Goal: Task Accomplishment & Management: Manage account settings

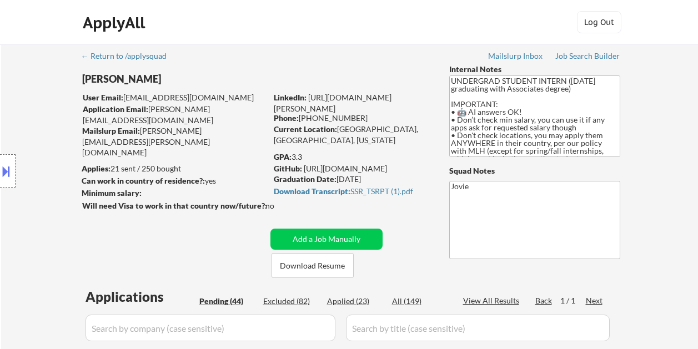
select select ""pending""
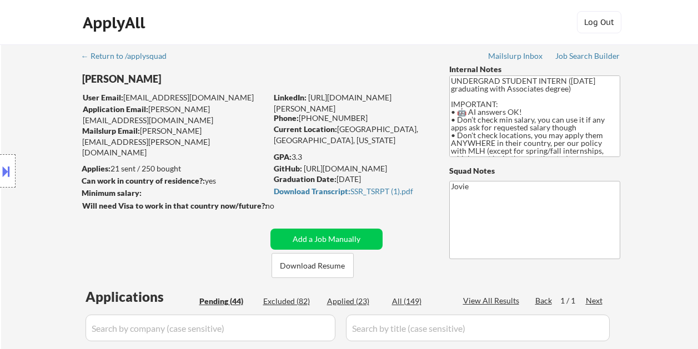
select select ""pending""
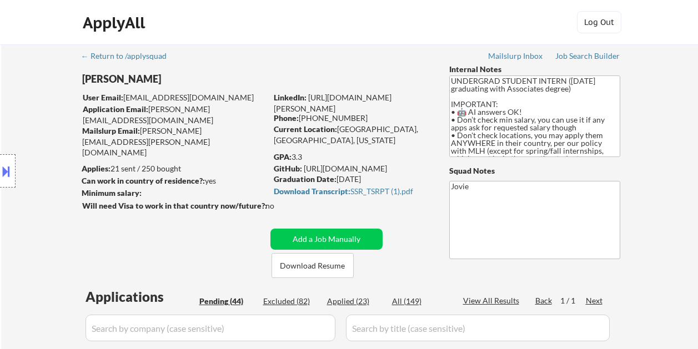
select select ""pending""
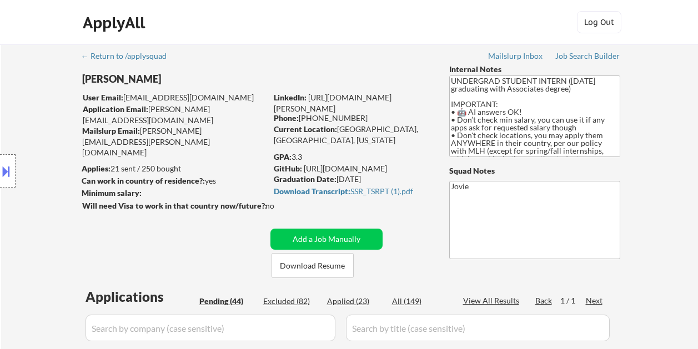
select select ""pending""
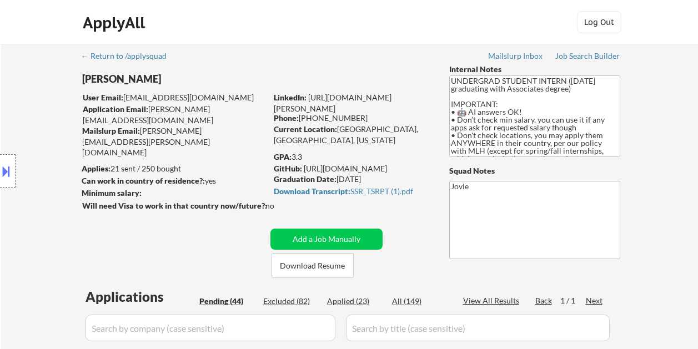
select select ""pending""
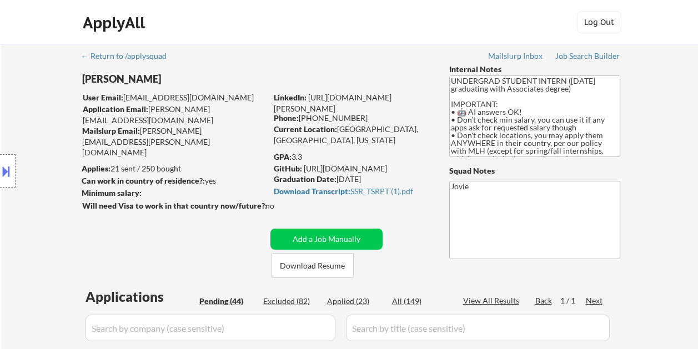
select select ""pending""
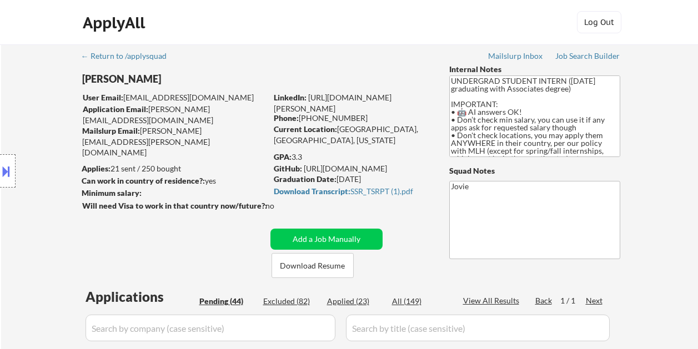
select select ""pending""
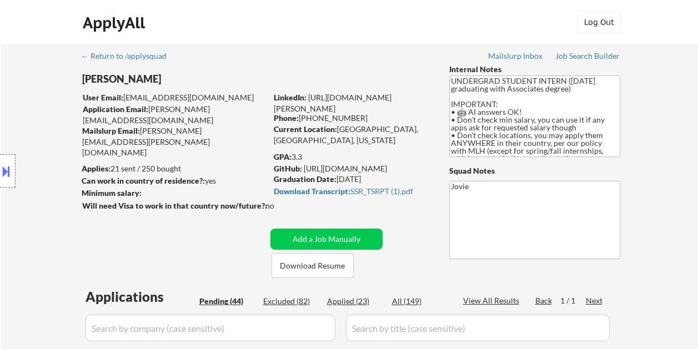
select select ""pending""
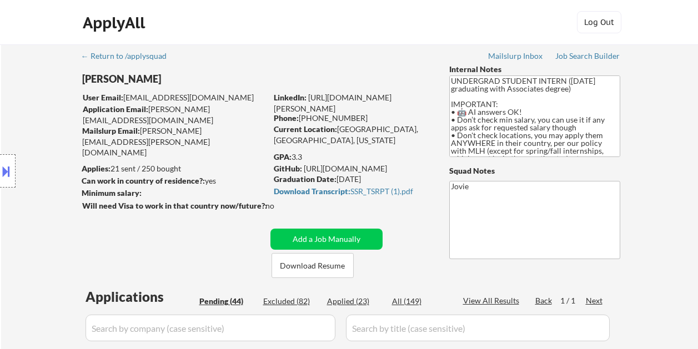
select select ""pending""
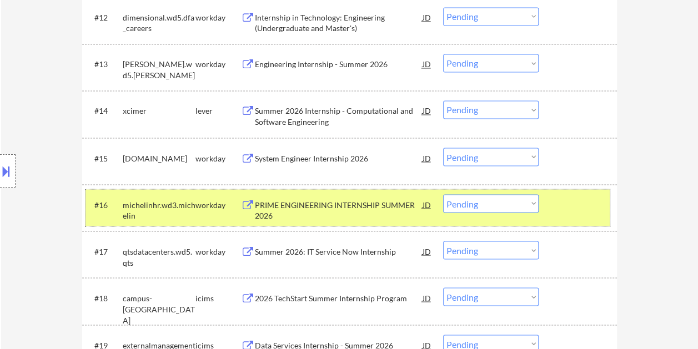
click at [555, 195] on div at bounding box center [579, 204] width 49 height 20
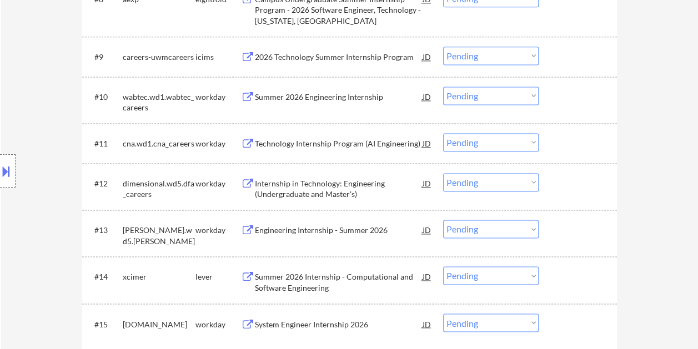
scroll to position [777, 0]
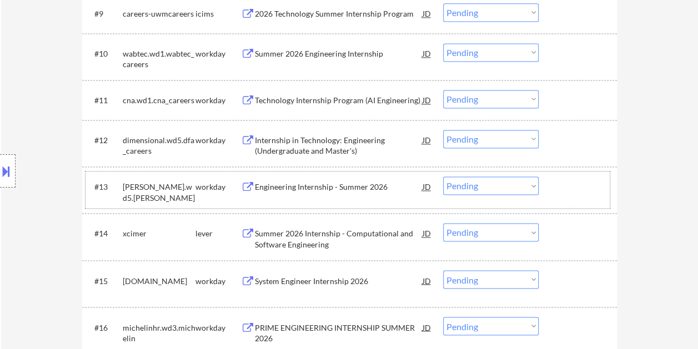
click at [566, 179] on div at bounding box center [579, 187] width 49 height 20
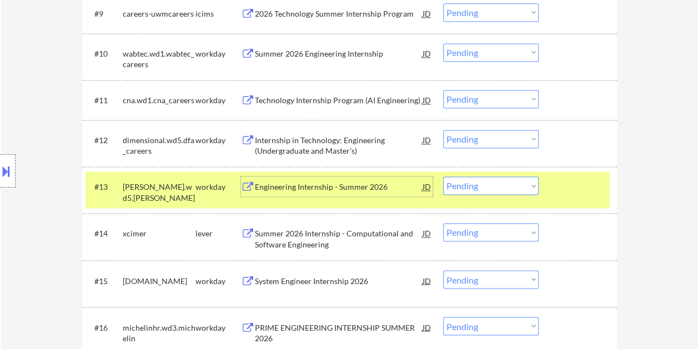
click at [376, 185] on div "Engineering Internship - Summer 2026" at bounding box center [339, 187] width 168 height 11
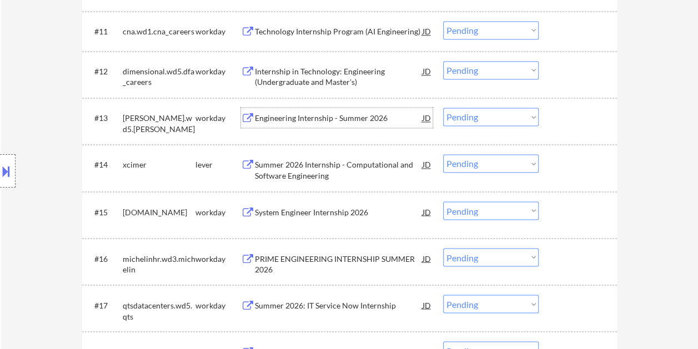
scroll to position [888, 0]
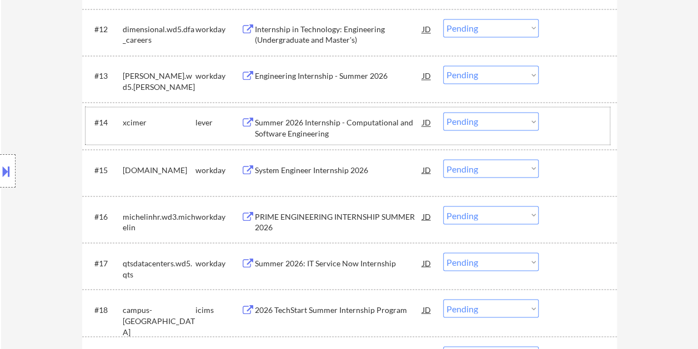
click at [562, 118] on div at bounding box center [579, 122] width 49 height 20
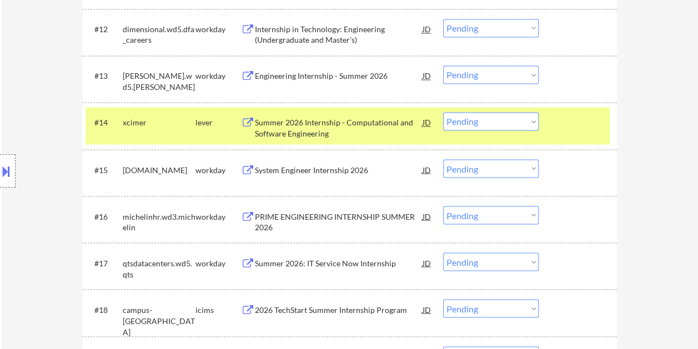
click at [330, 122] on div "Summer 2026 Internship - Computational and Software Engineering" at bounding box center [339, 128] width 168 height 22
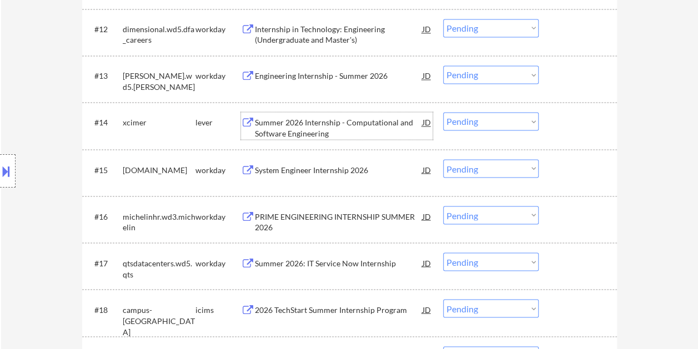
drag, startPoint x: 553, startPoint y: 129, endPoint x: 546, endPoint y: 128, distance: 7.9
click at [554, 128] on div "#14 xcimer lever Summer 2026 Internship - Computational and Software Engineerin…" at bounding box center [347, 125] width 524 height 37
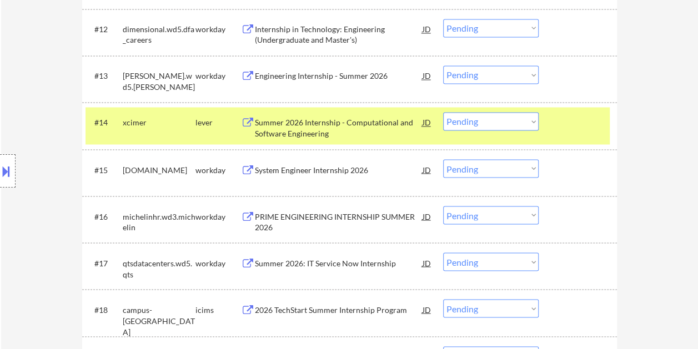
click at [531, 124] on select "Choose an option... Pending Applied Excluded (Questions) Excluded (Expired) Exc…" at bounding box center [490, 121] width 95 height 18
click at [443, 112] on select "Choose an option... Pending Applied Excluded (Questions) Excluded (Expired) Exc…" at bounding box center [490, 121] width 95 height 18
select select ""pending""
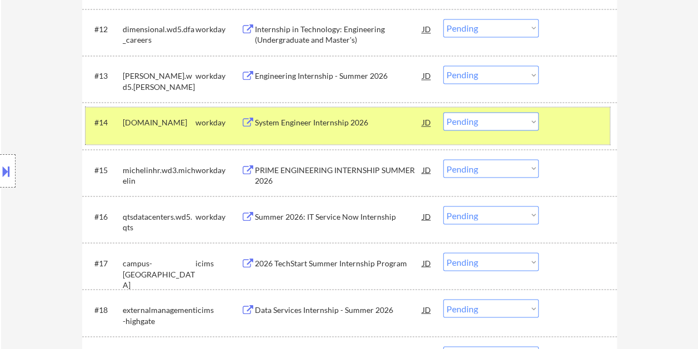
click at [567, 120] on div at bounding box center [579, 122] width 49 height 20
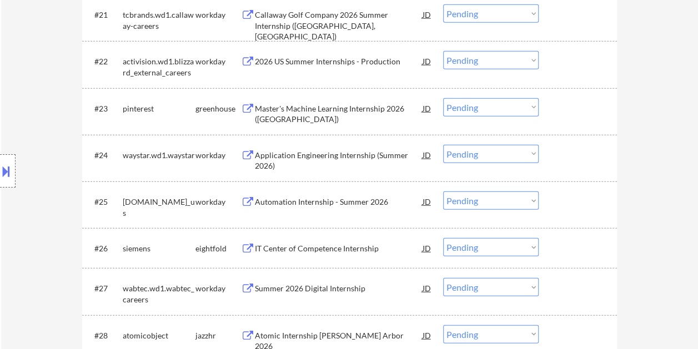
scroll to position [1332, 0]
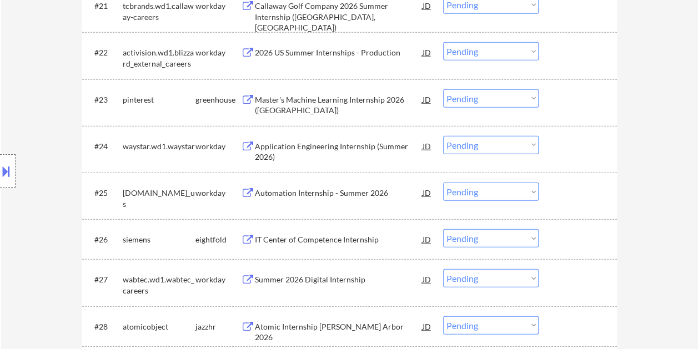
click at [563, 89] on div at bounding box center [579, 99] width 49 height 20
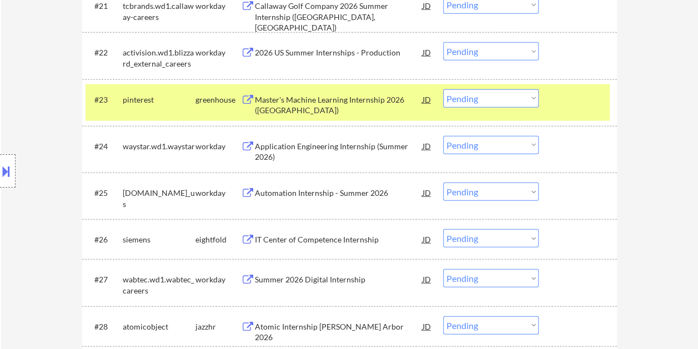
click at [363, 109] on div "Master's Machine Learning Internship 2026 ([GEOGRAPHIC_DATA])" at bounding box center [339, 105] width 168 height 22
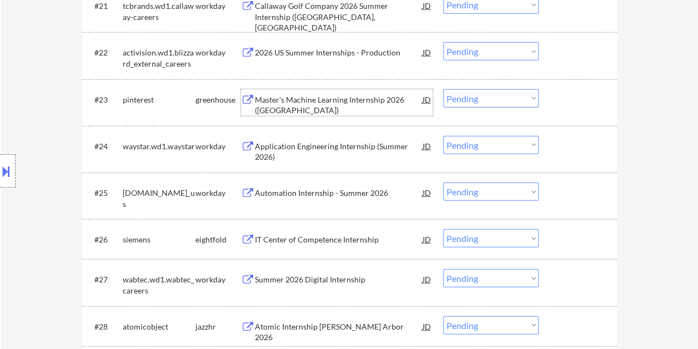
click at [581, 98] on div at bounding box center [579, 99] width 49 height 20
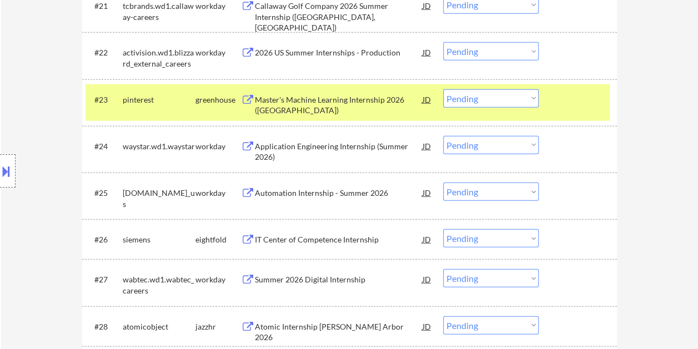
click at [426, 101] on div "JD" at bounding box center [426, 99] width 11 height 20
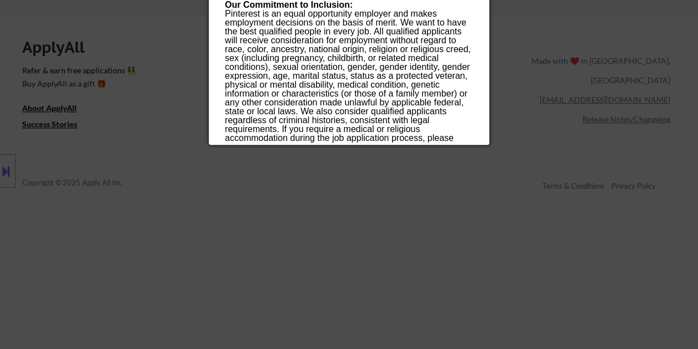
scroll to position [2443, 0]
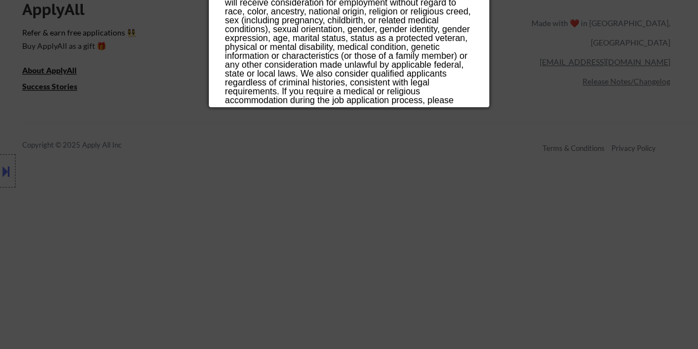
drag, startPoint x: 226, startPoint y: 48, endPoint x: 386, endPoint y: 93, distance: 166.5
copy div "Loremi'd Sitamet Consecte Adipiscing 6163 (ELI) seddoeius Tem Incididun, UT, LA…"
click at [507, 161] on div at bounding box center [349, 174] width 698 height 349
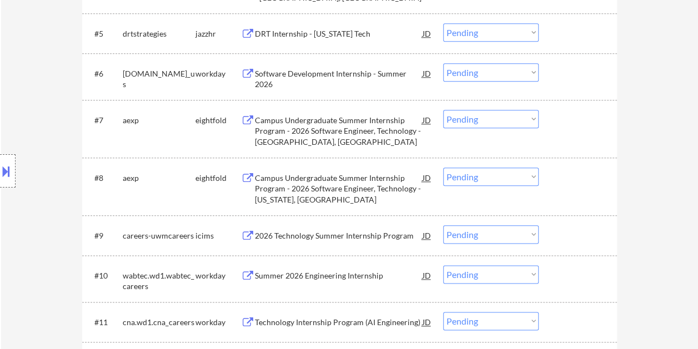
scroll to position [1257, 0]
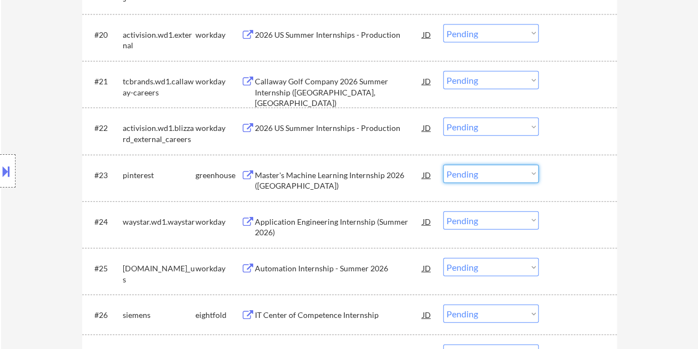
click at [532, 179] on select "Choose an option... Pending Applied Excluded (Questions) Excluded (Expired) Exc…" at bounding box center [490, 174] width 95 height 18
click at [443, 165] on select "Choose an option... Pending Applied Excluded (Questions) Excluded (Expired) Exc…" at bounding box center [490, 174] width 95 height 18
select select ""pending""
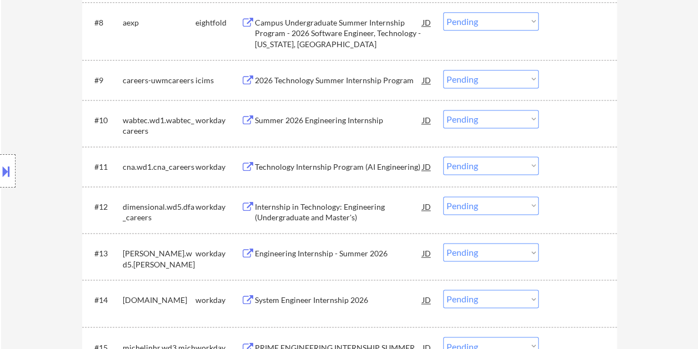
scroll to position [646, 0]
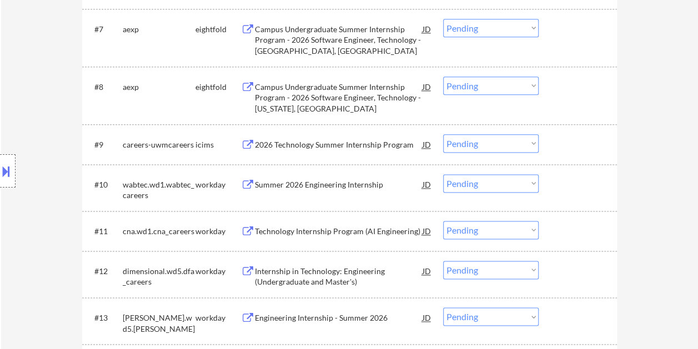
click at [568, 194] on div "#10 wabtec.wd1.wabtec_careers workday Summer 2026 Engineering Internship JD Cho…" at bounding box center [347, 187] width 524 height 37
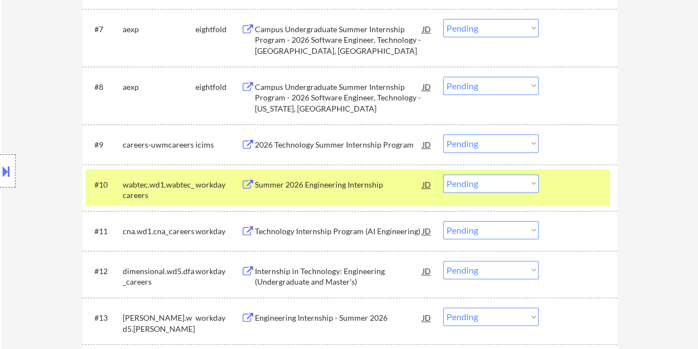
click at [329, 178] on div "Summer 2026 Engineering Internship" at bounding box center [339, 184] width 168 height 20
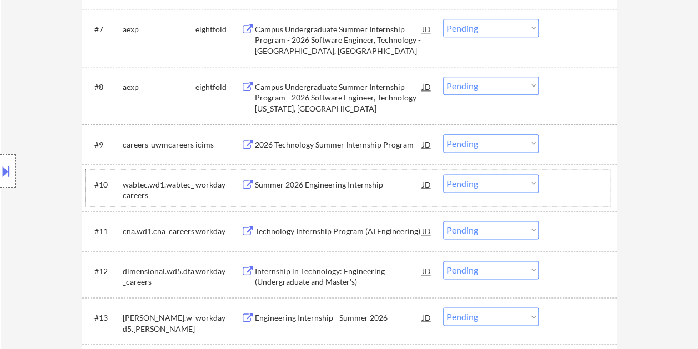
click at [556, 188] on div at bounding box center [579, 184] width 49 height 20
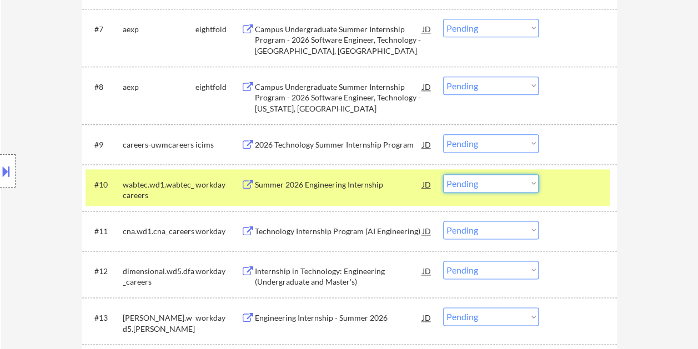
click at [532, 184] on select "Choose an option... Pending Applied Excluded (Questions) Excluded (Expired) Exc…" at bounding box center [490, 183] width 95 height 18
click at [443, 174] on select "Choose an option... Pending Applied Excluded (Questions) Excluded (Expired) Exc…" at bounding box center [490, 183] width 95 height 18
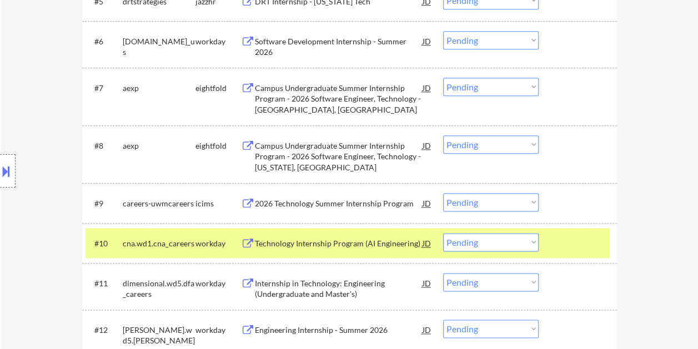
scroll to position [611, 0]
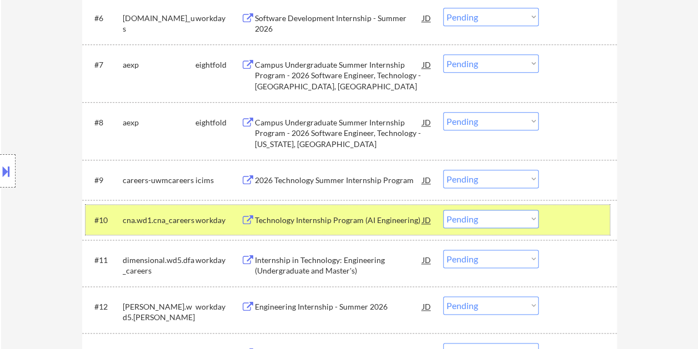
click at [592, 215] on div at bounding box center [579, 220] width 49 height 20
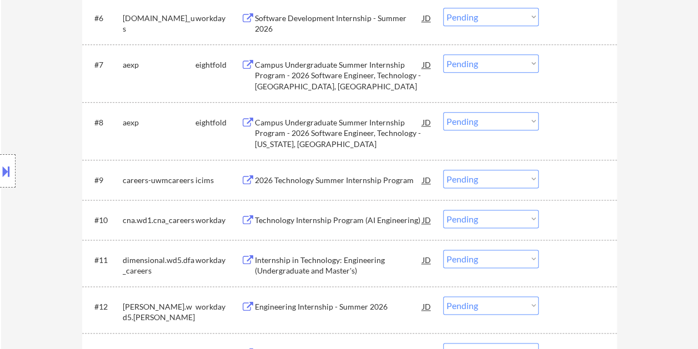
click at [571, 223] on div at bounding box center [579, 220] width 49 height 20
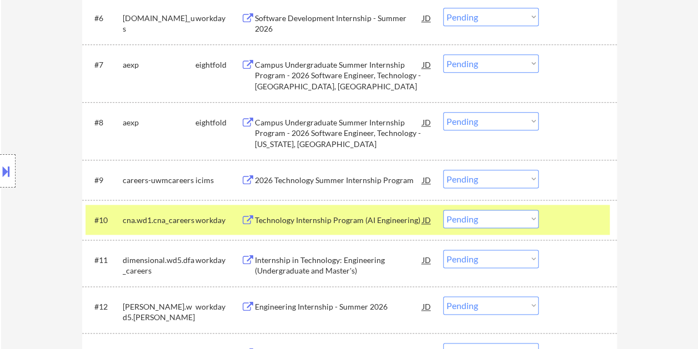
click at [338, 215] on div "Technology Internship Program (AI Engineering)" at bounding box center [339, 220] width 168 height 11
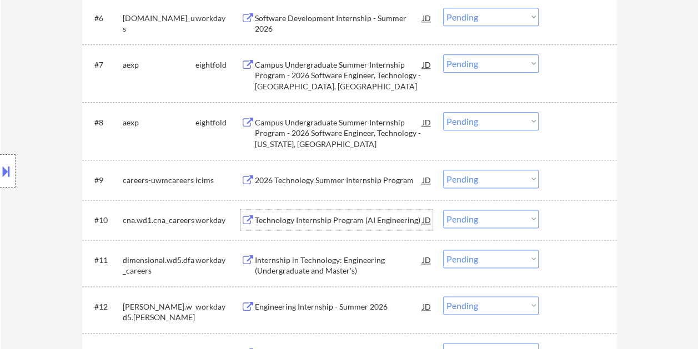
drag, startPoint x: 556, startPoint y: 217, endPoint x: 549, endPoint y: 218, distance: 7.3
click at [556, 216] on div at bounding box center [579, 220] width 49 height 20
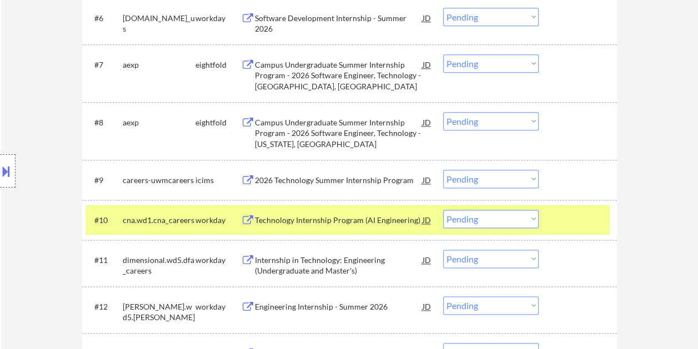
click at [531, 218] on select "Choose an option... Pending Applied Excluded (Questions) Excluded (Expired) Exc…" at bounding box center [490, 219] width 95 height 18
click at [443, 210] on select "Choose an option... Pending Applied Excluded (Questions) Excluded (Expired) Exc…" at bounding box center [490, 219] width 95 height 18
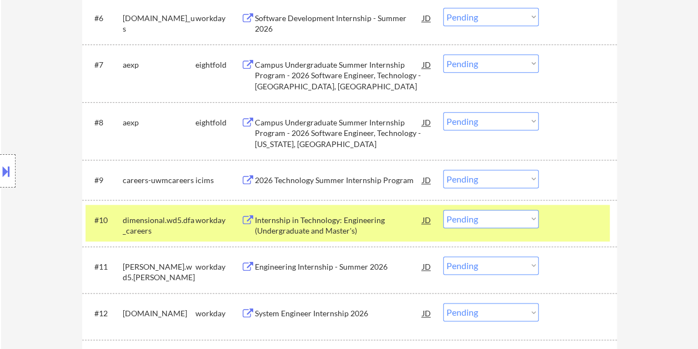
click at [557, 221] on div at bounding box center [579, 220] width 49 height 20
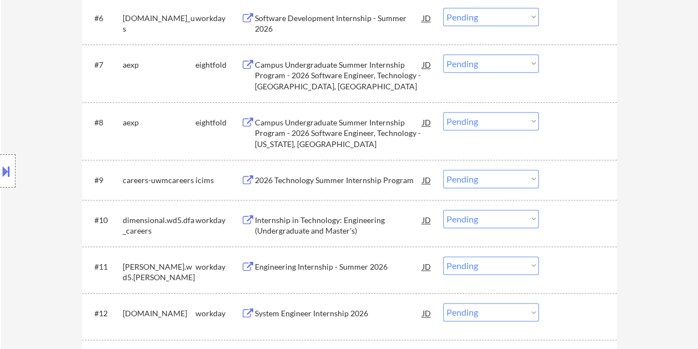
scroll to position [666, 0]
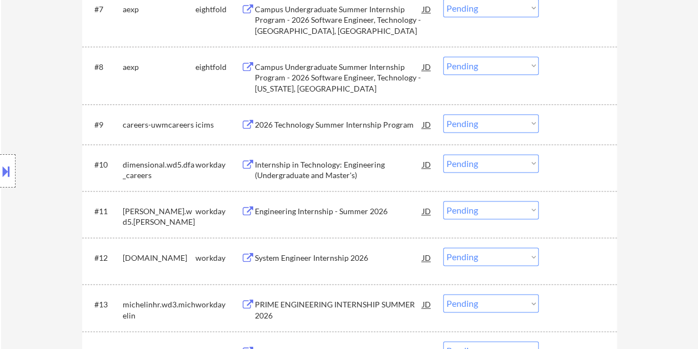
click at [576, 164] on div at bounding box center [579, 164] width 49 height 20
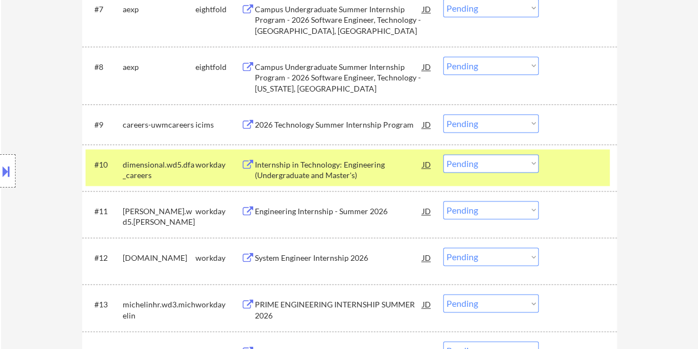
click at [347, 158] on div "Internship in Technology: Engineering (Undergraduate and Master's)" at bounding box center [339, 167] width 168 height 27
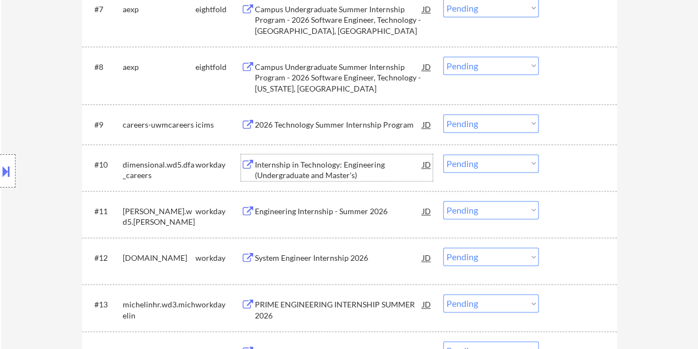
click at [555, 160] on div at bounding box center [579, 164] width 49 height 20
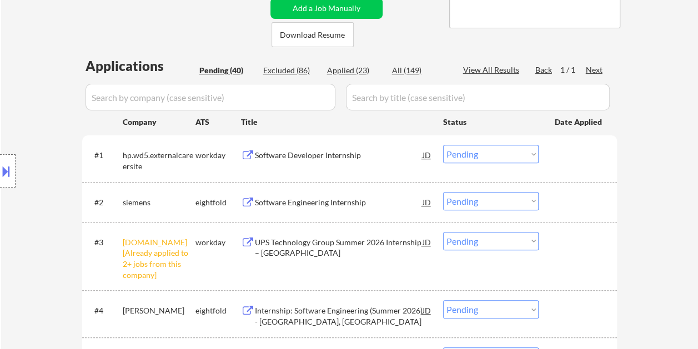
scroll to position [0, 0]
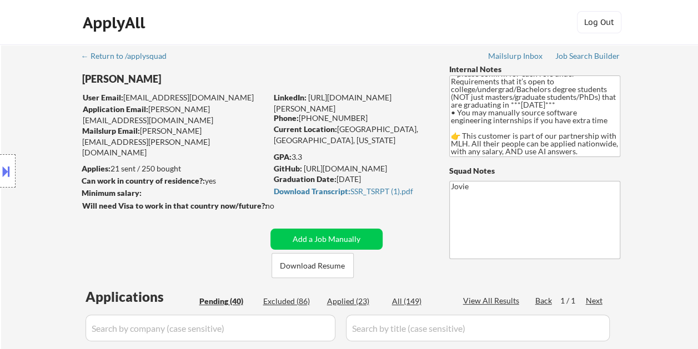
drag, startPoint x: 293, startPoint y: 154, endPoint x: 304, endPoint y: 155, distance: 10.7
click at [304, 155] on div "GPA: 3.3" at bounding box center [353, 157] width 159 height 11
copy div "3.3"
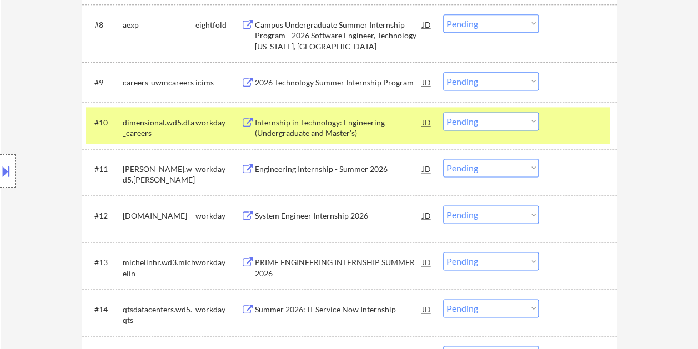
scroll to position [722, 0]
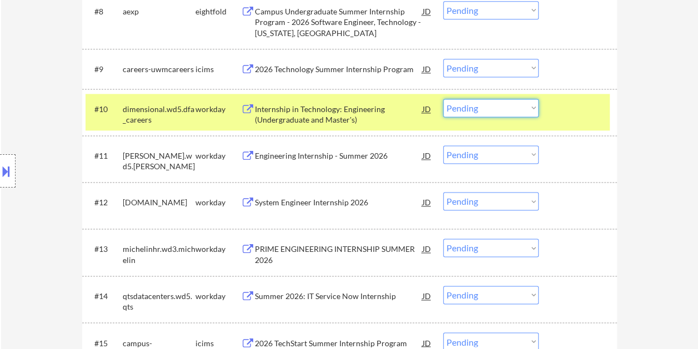
click at [532, 110] on select "Choose an option... Pending Applied Excluded (Questions) Excluded (Expired) Exc…" at bounding box center [490, 108] width 95 height 18
click at [443, 99] on select "Choose an option... Pending Applied Excluded (Questions) Excluded (Expired) Exc…" at bounding box center [490, 108] width 95 height 18
select select ""pending""
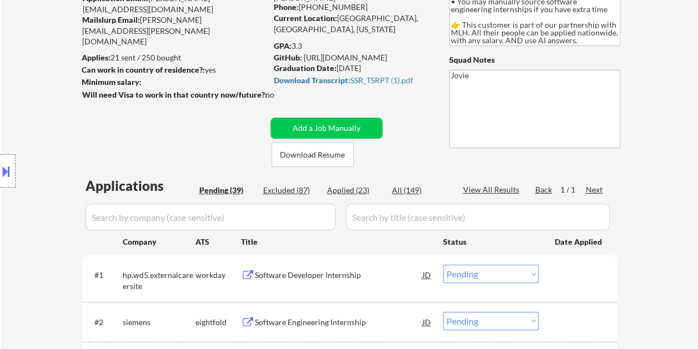
scroll to position [56, 0]
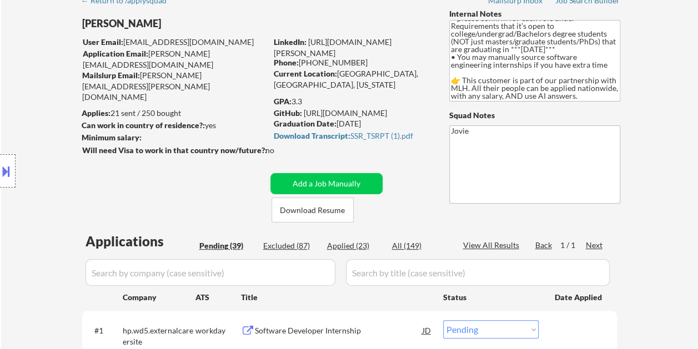
click at [348, 246] on div "Applied (23)" at bounding box center [355, 245] width 56 height 11
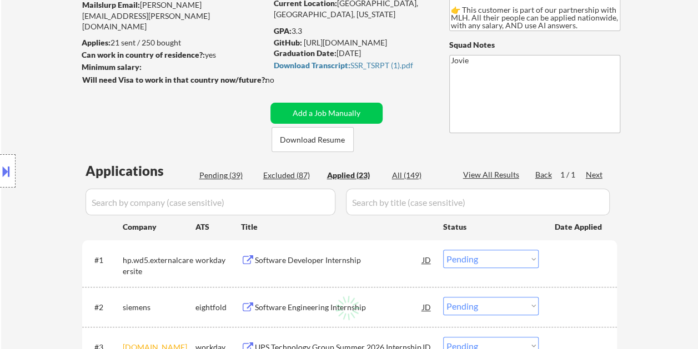
scroll to position [167, 0]
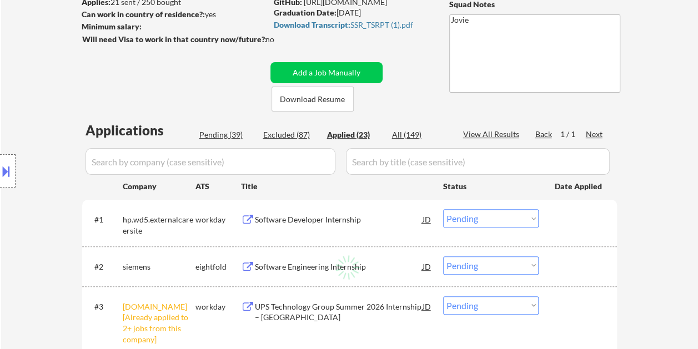
select select ""applied""
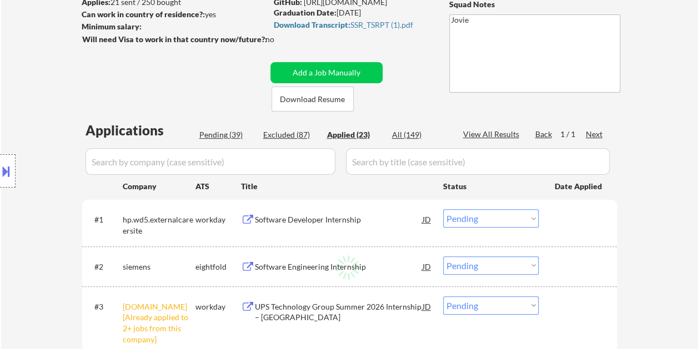
select select ""applied""
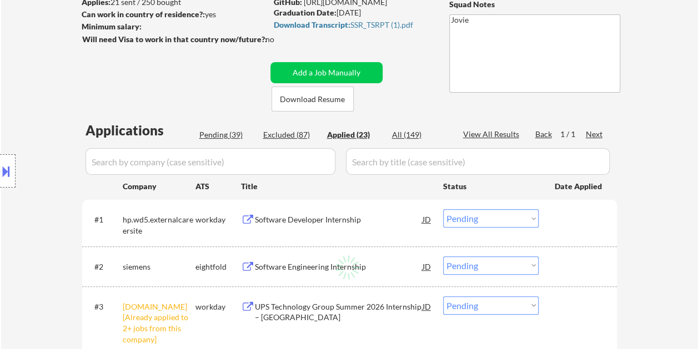
select select ""applied""
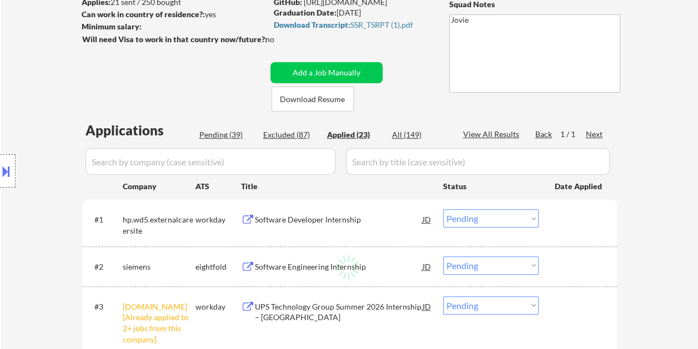
select select ""applied""
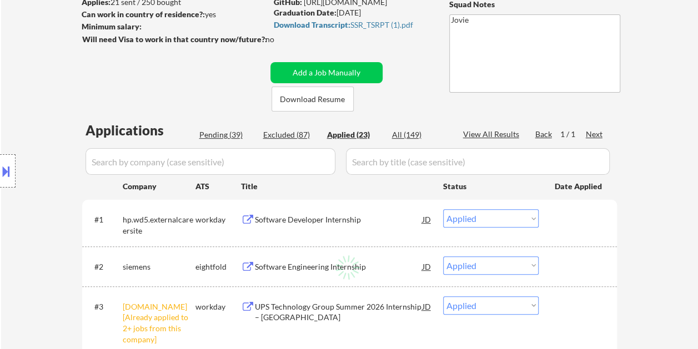
select select ""applied""
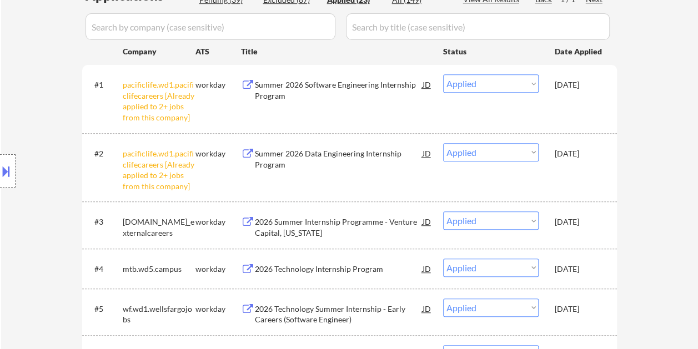
scroll to position [278, 0]
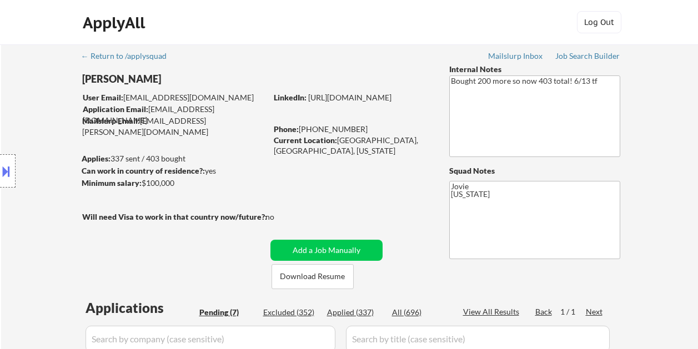
select select ""pending""
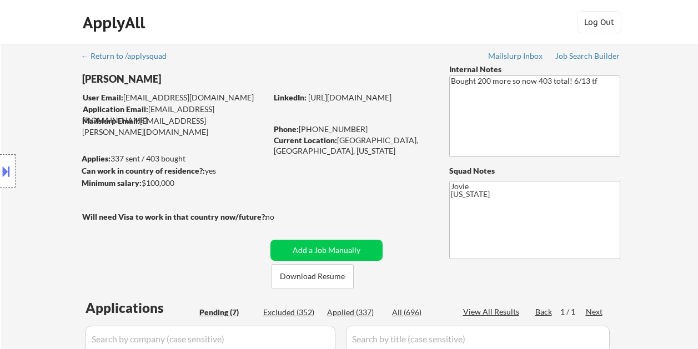
select select ""pending""
click at [309, 273] on button "Download Resume" at bounding box center [312, 276] width 82 height 25
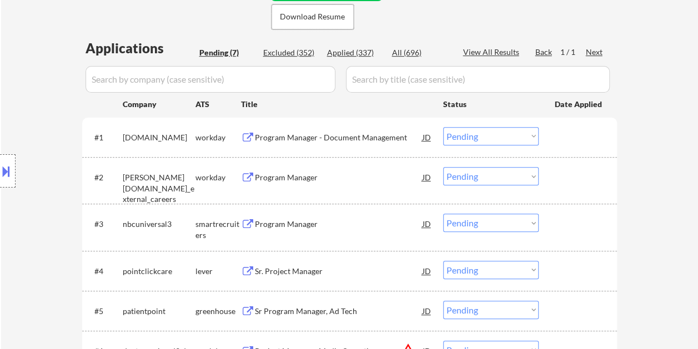
scroll to position [278, 0]
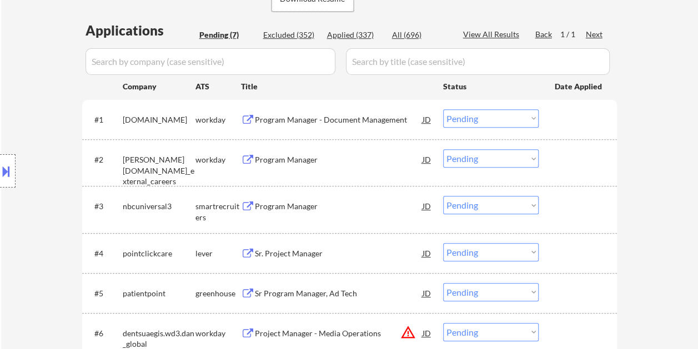
drag, startPoint x: 582, startPoint y: 120, endPoint x: 556, endPoint y: 122, distance: 26.1
click at [582, 119] on div at bounding box center [579, 119] width 49 height 20
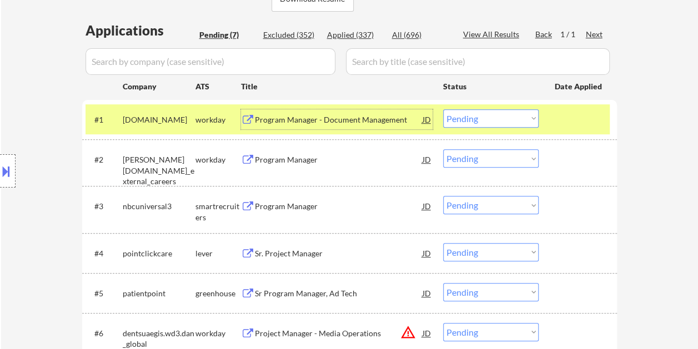
click at [371, 115] on div "Program Manager - Document Management" at bounding box center [339, 119] width 168 height 11
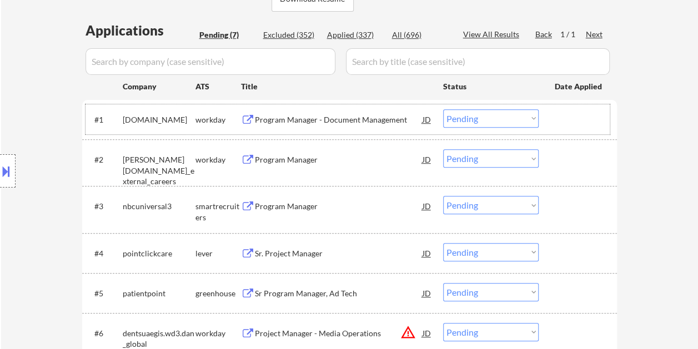
click at [552, 127] on div "#1 taskus.wd1.careers workday Program Manager - Document Management JD Choose a…" at bounding box center [347, 119] width 524 height 30
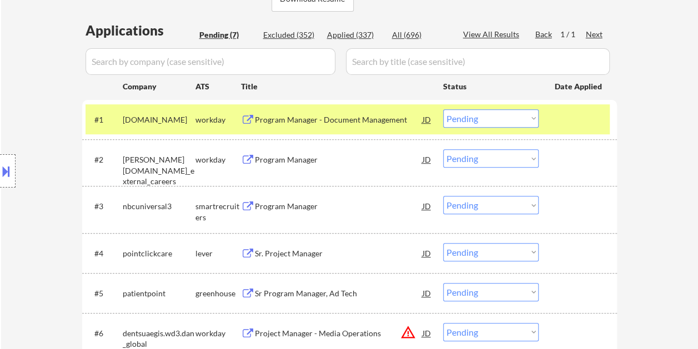
click at [534, 123] on select "Choose an option... Pending Applied Excluded (Questions) Excluded (Expired) Exc…" at bounding box center [490, 118] width 95 height 18
click at [443, 109] on select "Choose an option... Pending Applied Excluded (Questions) Excluded (Expired) Exc…" at bounding box center [490, 118] width 95 height 18
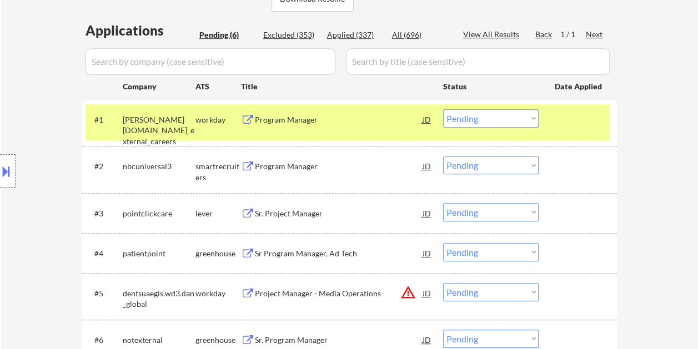
click at [544, 127] on div "#1 weir.wd3.weir_external_careers workday Program Manager JD Choose an option..…" at bounding box center [347, 122] width 524 height 37
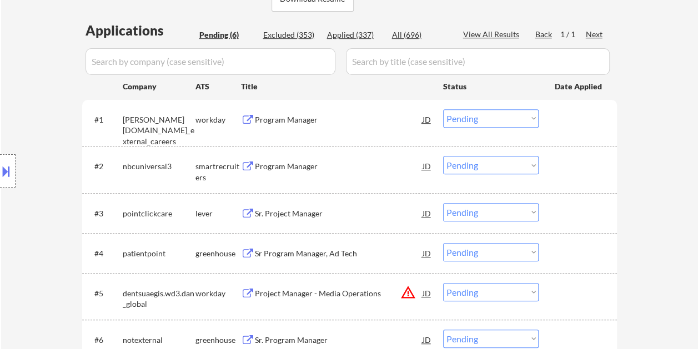
click at [557, 117] on div at bounding box center [579, 119] width 49 height 20
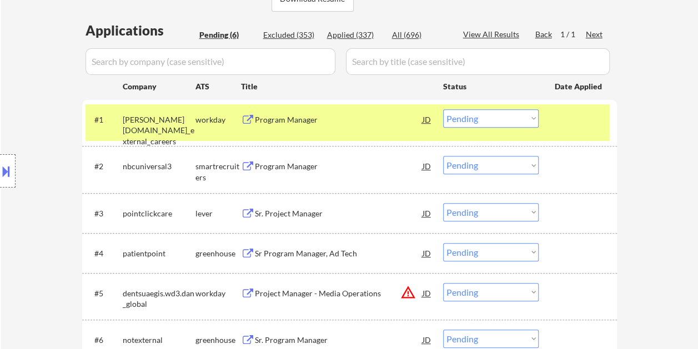
click at [343, 127] on div "Program Manager" at bounding box center [339, 119] width 168 height 20
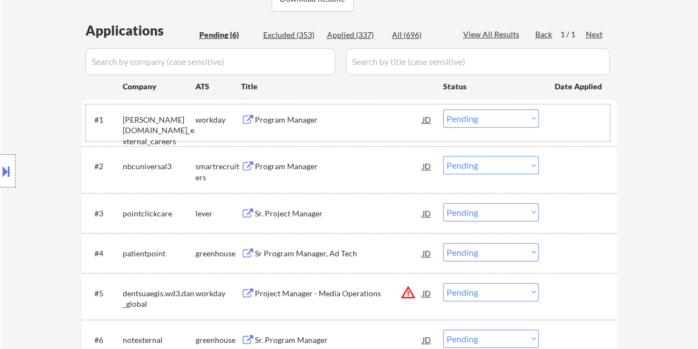
click at [548, 109] on div "#1 weir.wd3.weir_external_careers workday Program Manager JD Choose an option..…" at bounding box center [347, 122] width 524 height 37
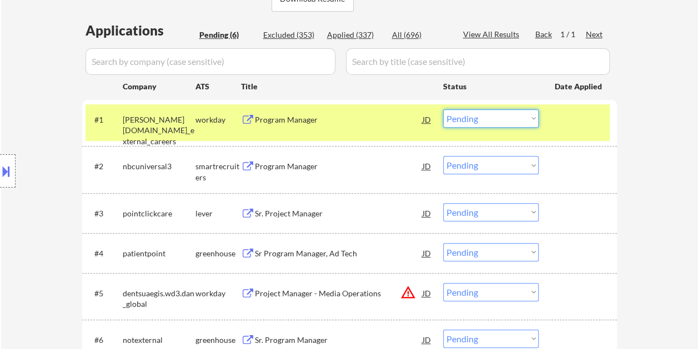
click at [533, 120] on select "Choose an option... Pending Applied Excluded (Questions) Excluded (Expired) Exc…" at bounding box center [490, 118] width 95 height 18
click at [443, 109] on select "Choose an option... Pending Applied Excluded (Questions) Excluded (Expired) Exc…" at bounding box center [490, 118] width 95 height 18
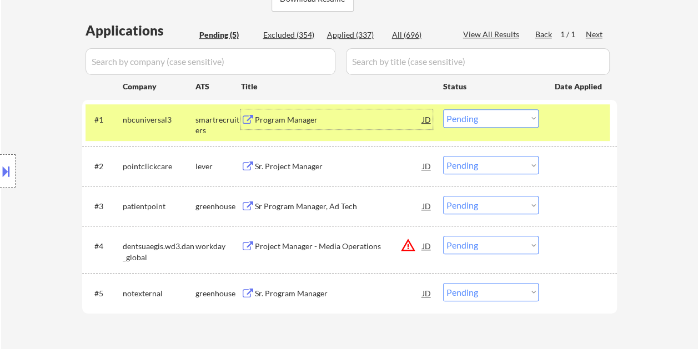
click at [365, 115] on div "Program Manager" at bounding box center [339, 119] width 168 height 11
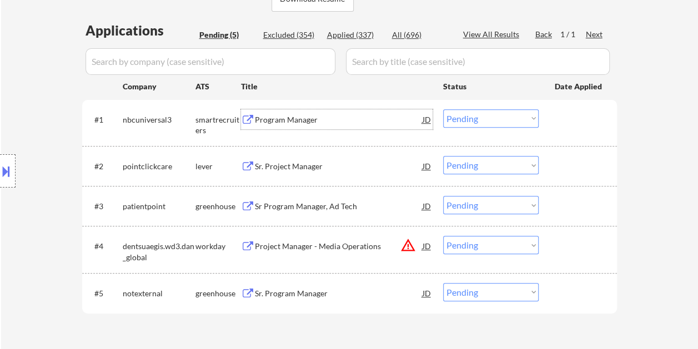
click at [577, 117] on div at bounding box center [579, 119] width 49 height 20
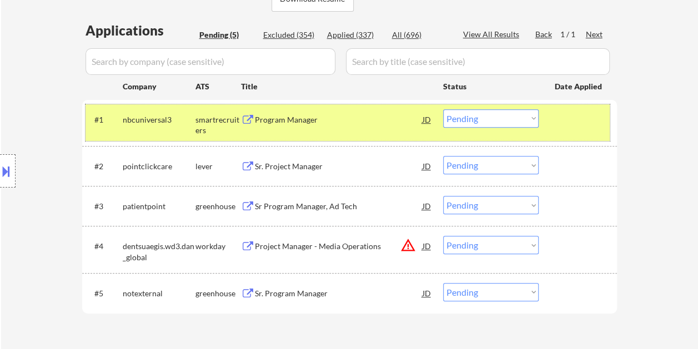
click at [11, 175] on button at bounding box center [6, 171] width 12 height 18
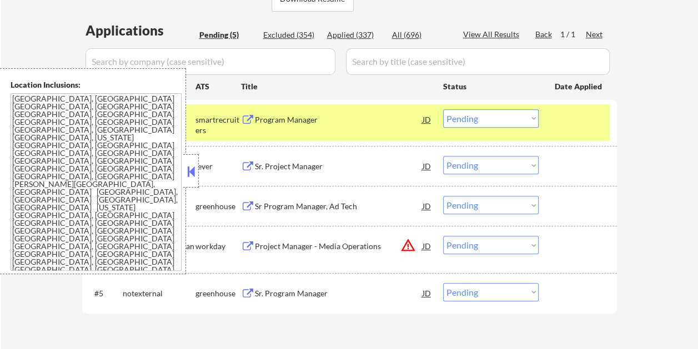
click at [194, 175] on button at bounding box center [191, 171] width 12 height 17
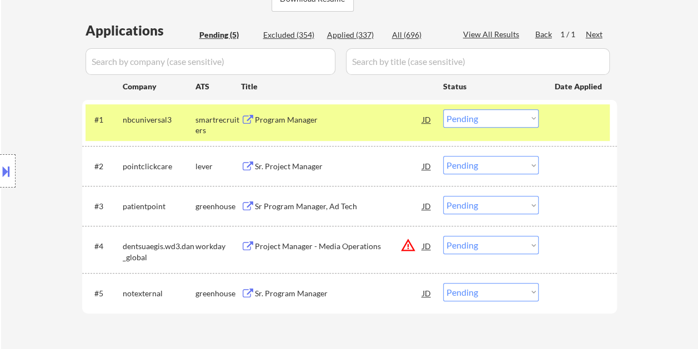
click at [321, 113] on div "Program Manager" at bounding box center [339, 119] width 168 height 20
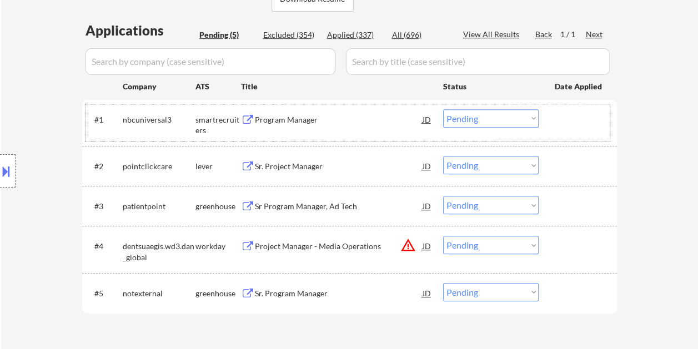
click at [566, 115] on div at bounding box center [579, 119] width 49 height 20
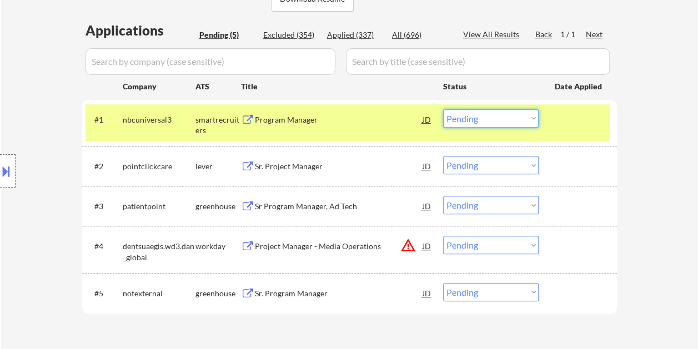
click at [533, 120] on select "Choose an option... Pending Applied Excluded (Questions) Excluded (Expired) Exc…" at bounding box center [490, 118] width 95 height 18
click at [443, 109] on select "Choose an option... Pending Applied Excluded (Questions) Excluded (Expired) Exc…" at bounding box center [490, 118] width 95 height 18
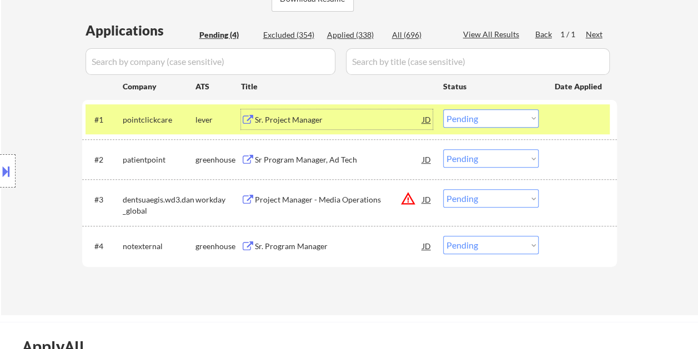
click at [349, 120] on div "Sr. Project Manager" at bounding box center [339, 119] width 168 height 11
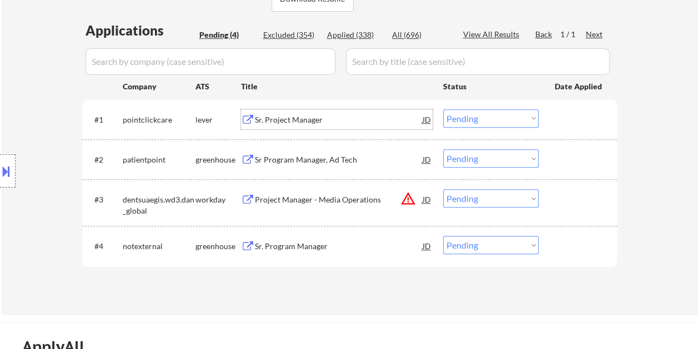
click at [557, 118] on div at bounding box center [579, 119] width 49 height 20
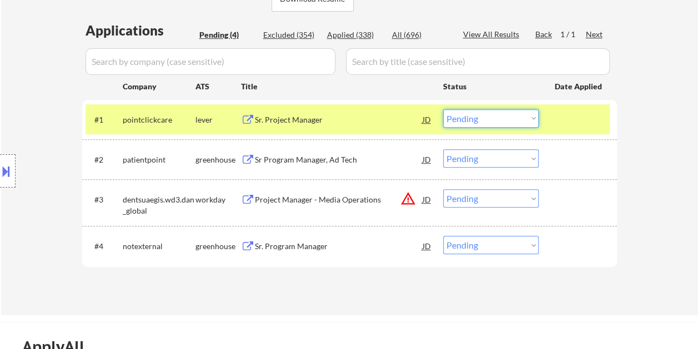
click at [527, 118] on select "Choose an option... Pending Applied Excluded (Questions) Excluded (Expired) Exc…" at bounding box center [490, 118] width 95 height 18
click at [443, 109] on select "Choose an option... Pending Applied Excluded (Questions) Excluded (Expired) Exc…" at bounding box center [490, 118] width 95 height 18
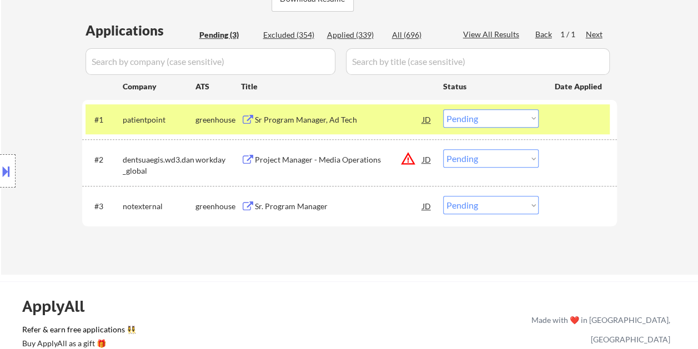
click at [552, 108] on div "#1 patientpoint greenhouse Sr Program Manager, Ad Tech JD Choose an option... P…" at bounding box center [347, 119] width 524 height 30
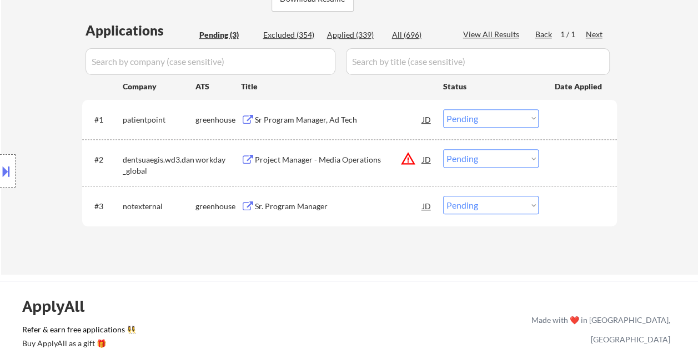
click at [566, 115] on div at bounding box center [579, 119] width 49 height 20
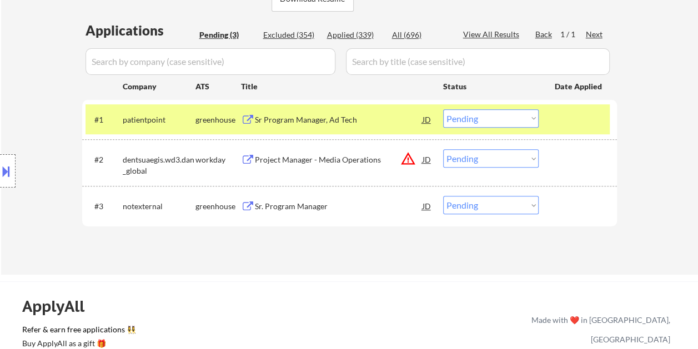
click at [389, 123] on div "Sr Program Manager, Ad Tech" at bounding box center [339, 119] width 168 height 11
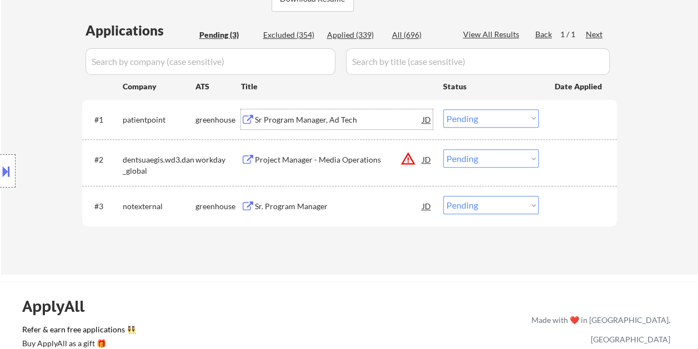
click at [561, 120] on div at bounding box center [579, 119] width 49 height 20
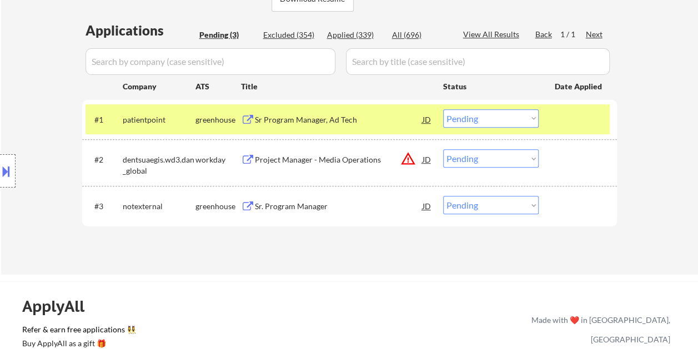
click at [527, 121] on select "Choose an option... Pending Applied Excluded (Questions) Excluded (Expired) Exc…" at bounding box center [490, 118] width 95 height 18
click at [443, 109] on select "Choose an option... Pending Applied Excluded (Questions) Excluded (Expired) Exc…" at bounding box center [490, 118] width 95 height 18
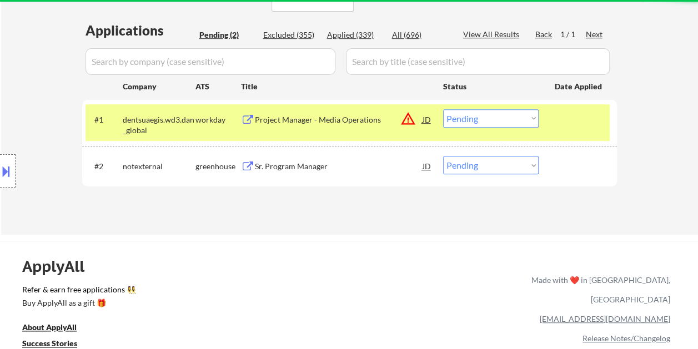
click at [557, 121] on div at bounding box center [579, 119] width 49 height 20
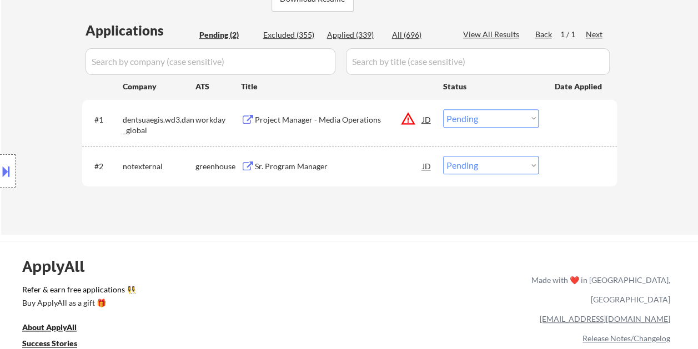
click at [562, 113] on div at bounding box center [579, 119] width 49 height 20
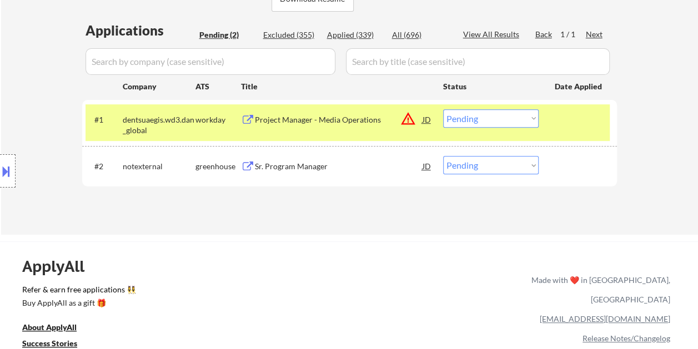
click at [310, 114] on div "Project Manager - Media Operations" at bounding box center [339, 119] width 168 height 11
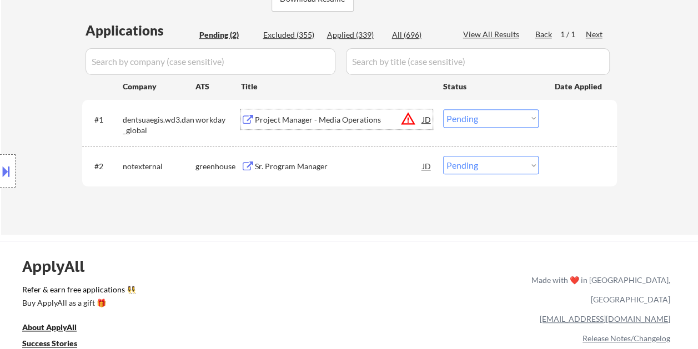
drag, startPoint x: 558, startPoint y: 120, endPoint x: 532, endPoint y: 124, distance: 26.4
click at [559, 120] on div at bounding box center [579, 119] width 49 height 20
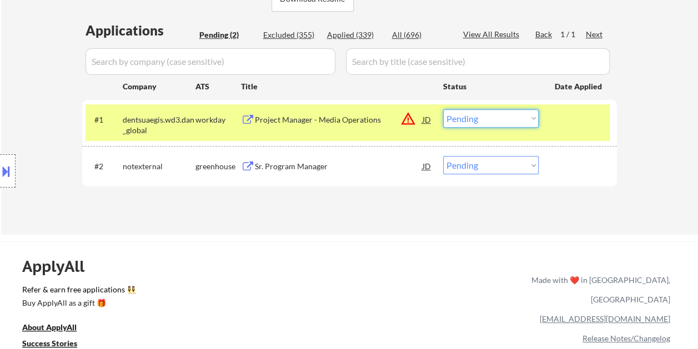
click at [521, 122] on select "Choose an option... Pending Applied Excluded (Questions) Excluded (Expired) Exc…" at bounding box center [490, 118] width 95 height 18
click at [443, 109] on select "Choose an option... Pending Applied Excluded (Questions) Excluded (Expired) Exc…" at bounding box center [490, 118] width 95 height 18
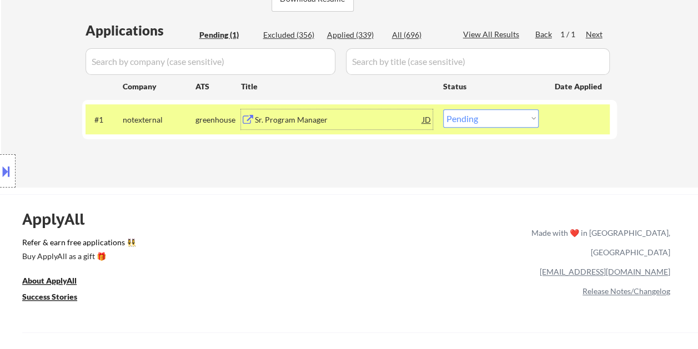
click at [340, 119] on div "Sr. Program Manager" at bounding box center [339, 119] width 168 height 11
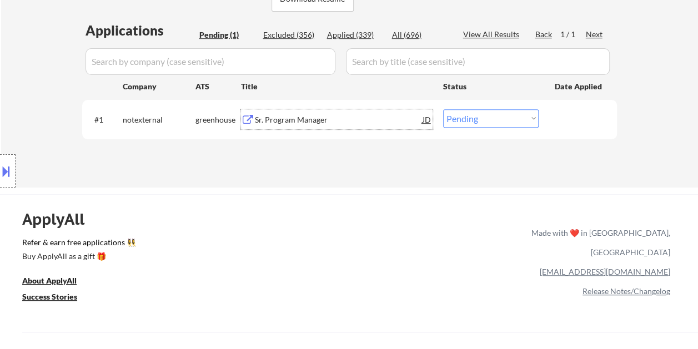
drag, startPoint x: 563, startPoint y: 126, endPoint x: 534, endPoint y: 118, distance: 30.4
click at [563, 125] on div at bounding box center [579, 119] width 49 height 20
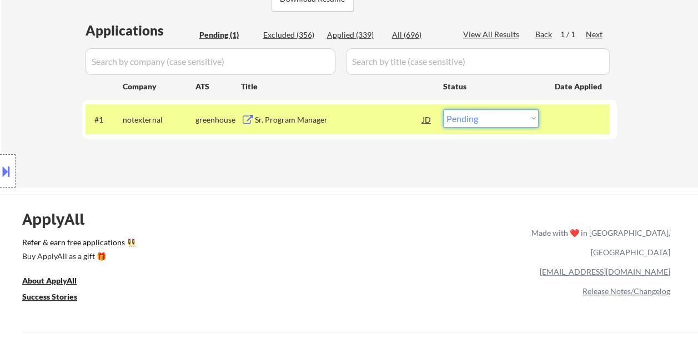
click at [523, 113] on select "Choose an option... Pending Applied Excluded (Questions) Excluded (Expired) Exc…" at bounding box center [490, 118] width 95 height 18
select select ""applied""
click at [443, 109] on select "Choose an option... Pending Applied Excluded (Questions) Excluded (Expired) Exc…" at bounding box center [490, 118] width 95 height 18
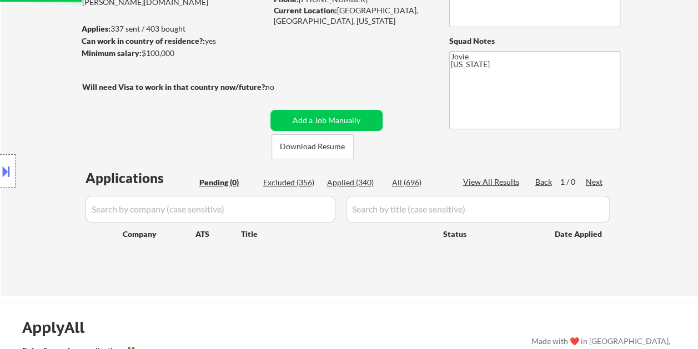
scroll to position [56, 0]
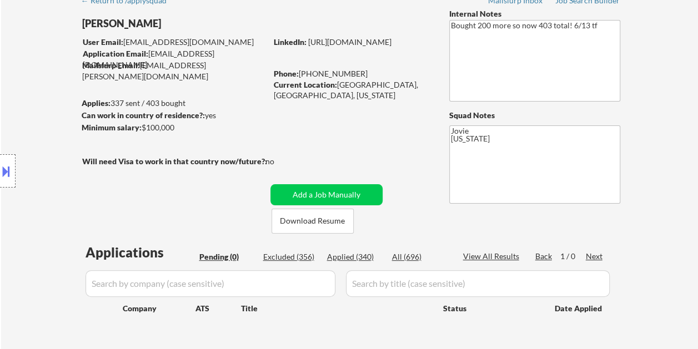
click at [356, 251] on div "Applied (340)" at bounding box center [355, 256] width 56 height 11
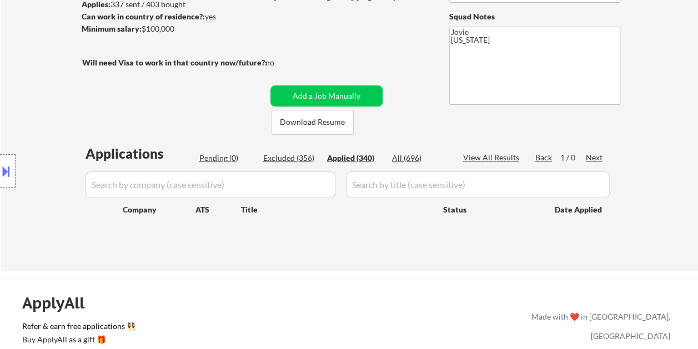
scroll to position [167, 0]
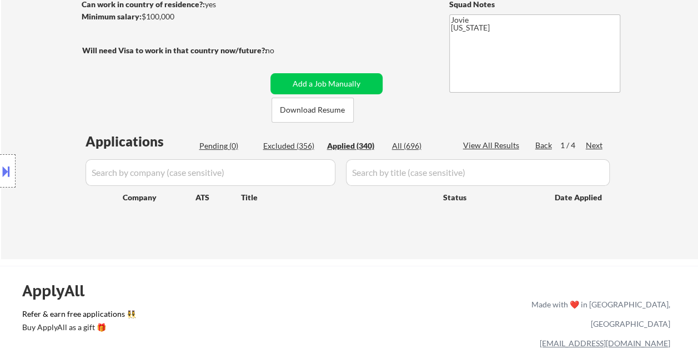
select select ""applied""
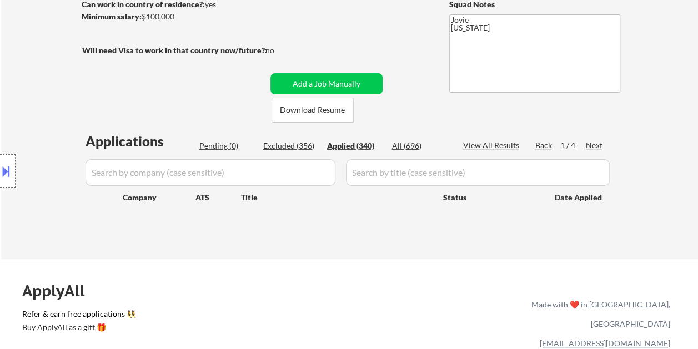
select select ""applied""
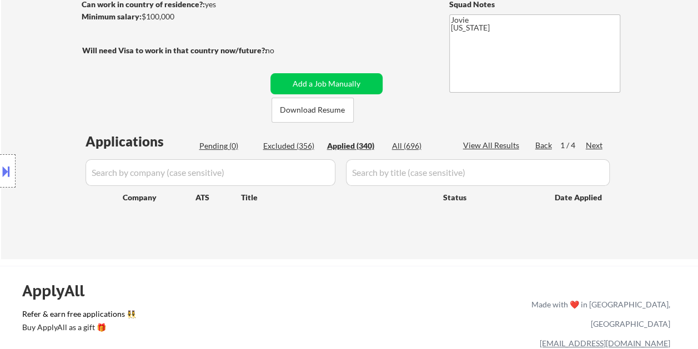
select select ""applied""
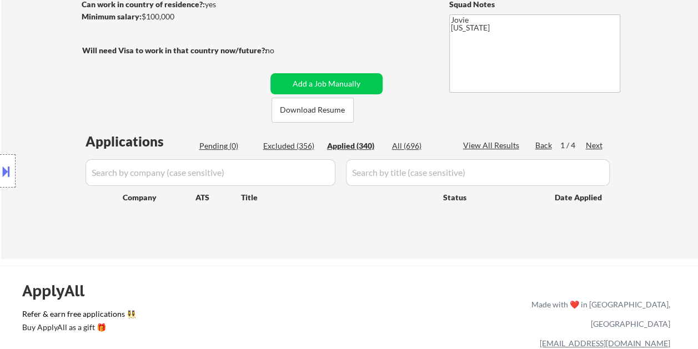
select select ""applied""
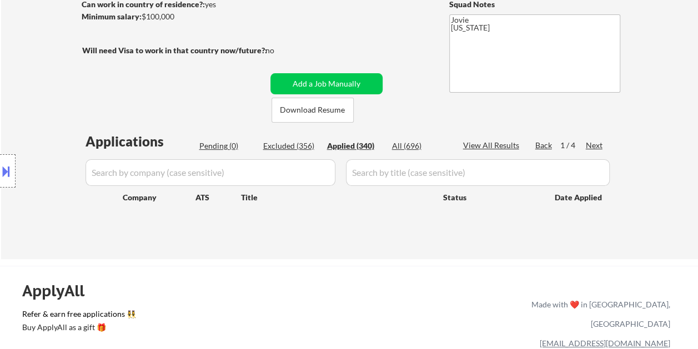
select select ""applied""
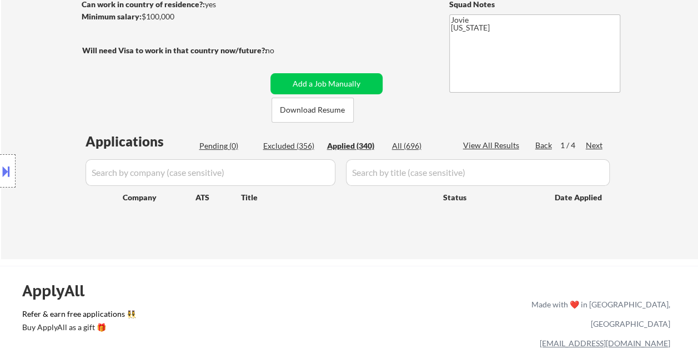
select select ""applied""
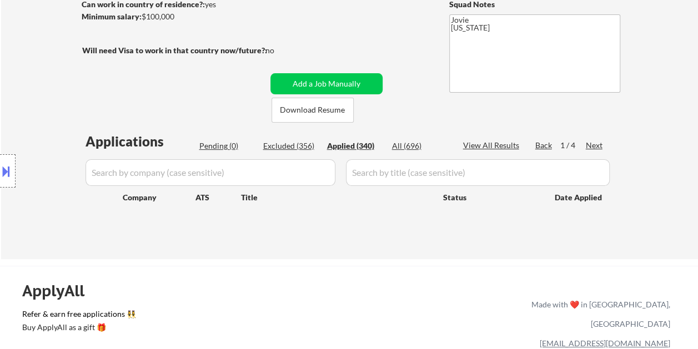
select select ""applied""
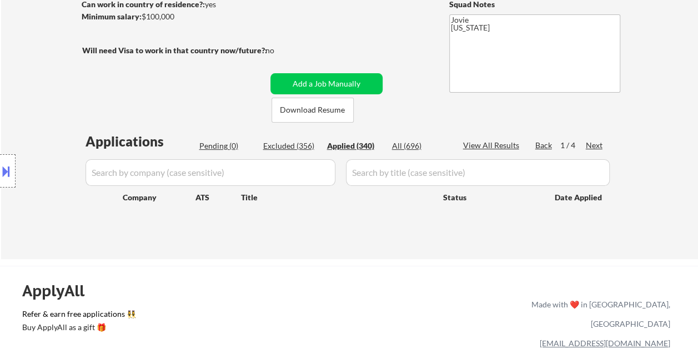
select select ""applied""
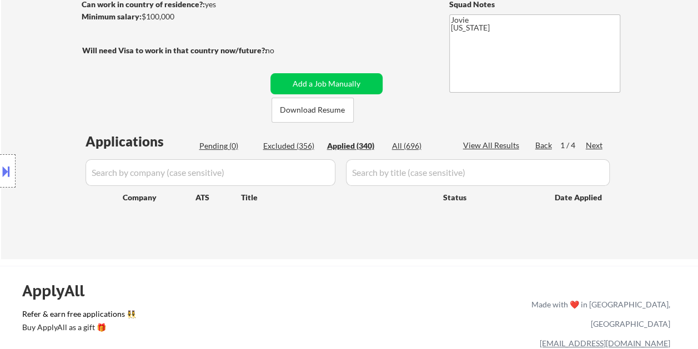
select select ""applied""
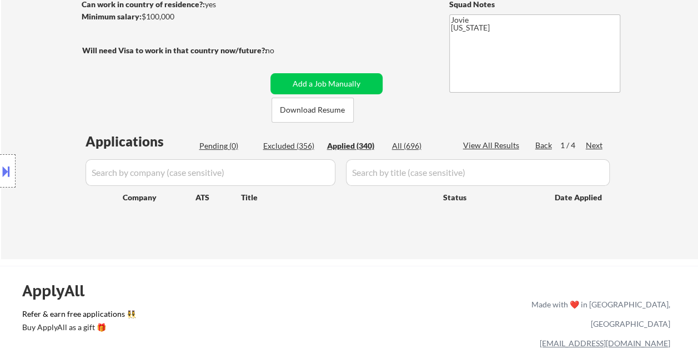
select select ""applied""
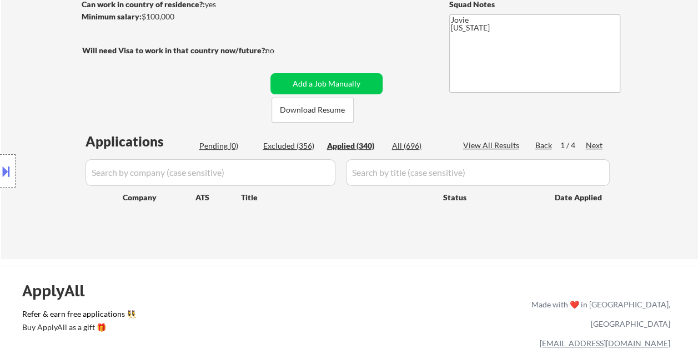
select select ""applied""
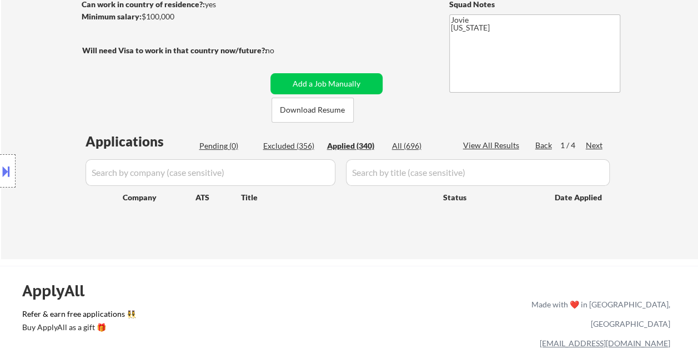
select select ""applied""
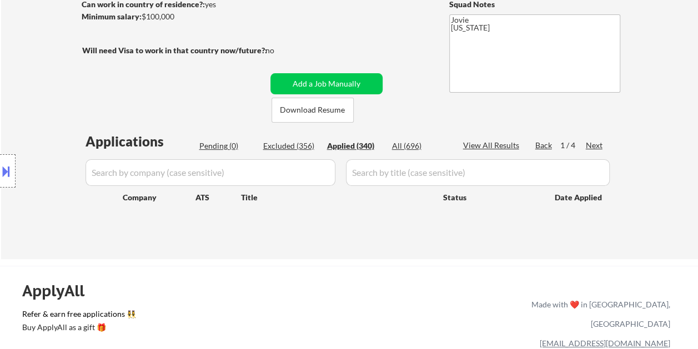
select select ""applied""
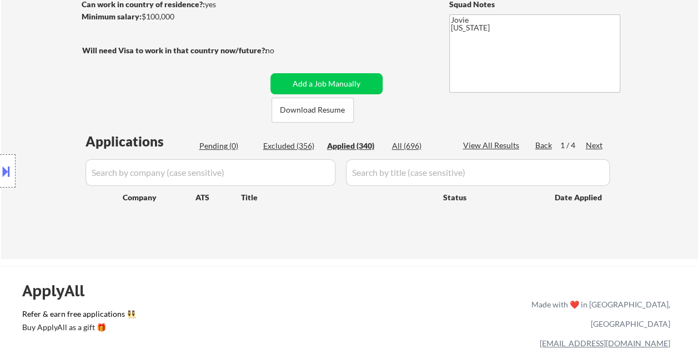
select select ""applied""
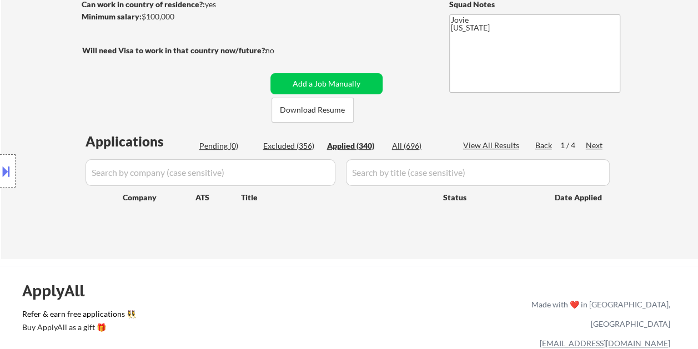
select select ""applied""
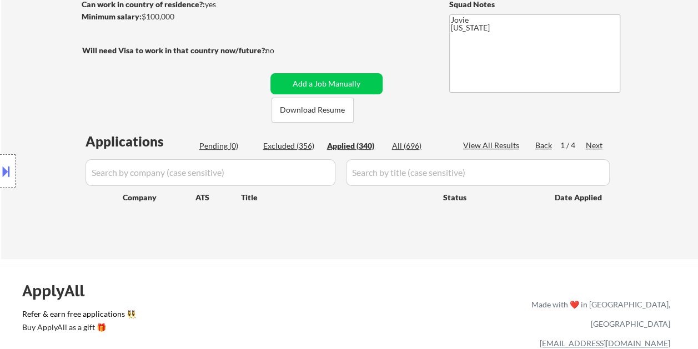
select select ""applied""
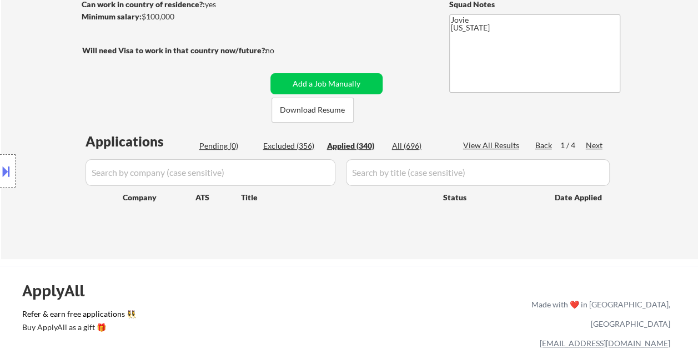
select select ""applied""
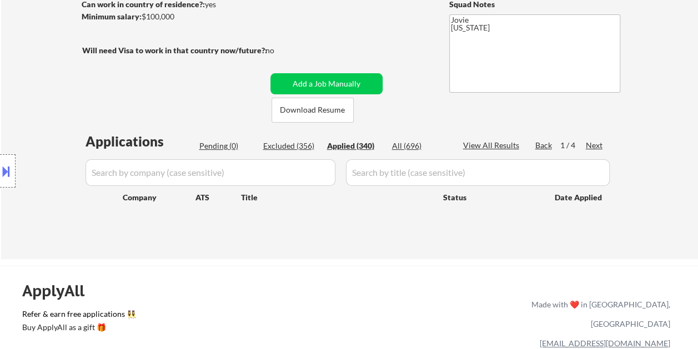
select select ""applied""
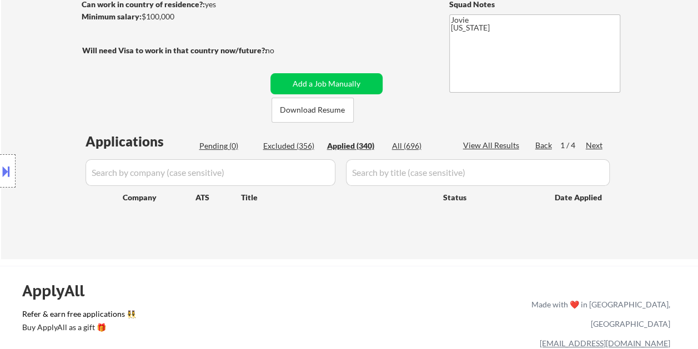
select select ""applied""
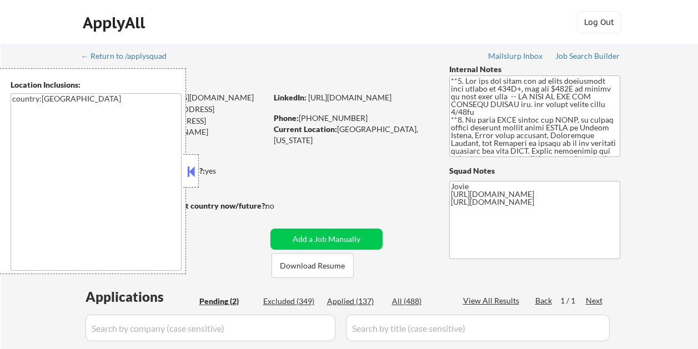
select select ""pending""
click at [198, 168] on div at bounding box center [191, 170] width 16 height 33
